Goal: Go to known website: Access a specific website the user already knows

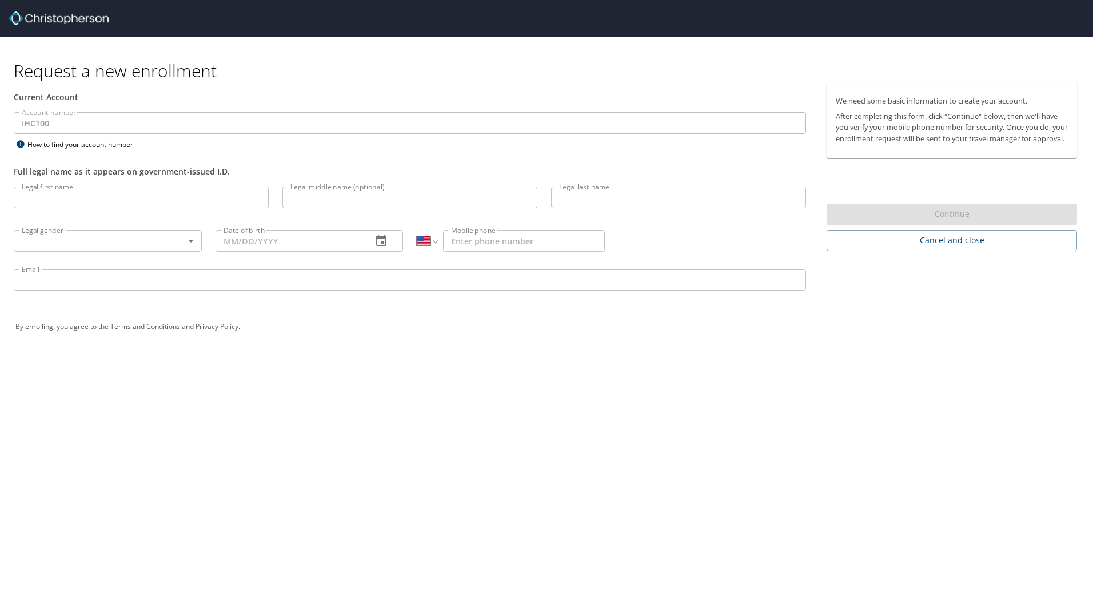
select select "US"
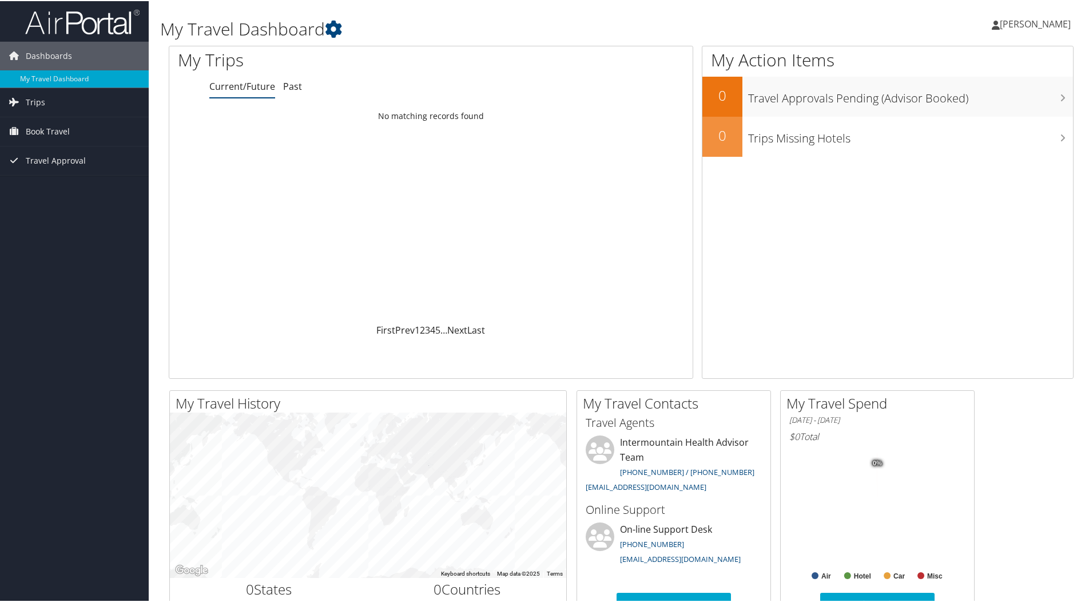
click at [1005, 22] on span "Joseph Kleinmann" at bounding box center [1035, 23] width 71 height 13
click at [1009, 105] on link "View Travel Profile" at bounding box center [1005, 101] width 128 height 19
